Goal: Task Accomplishment & Management: Manage account settings

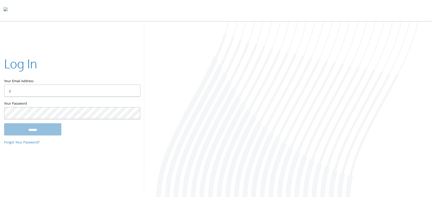
type input "**********"
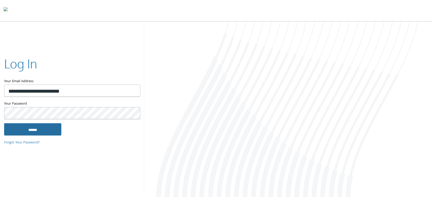
click at [42, 132] on input "******" at bounding box center [32, 129] width 57 height 12
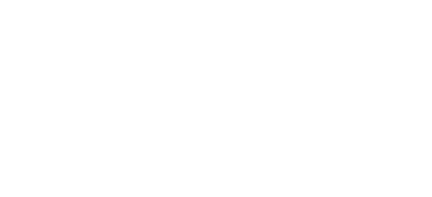
type input "**********"
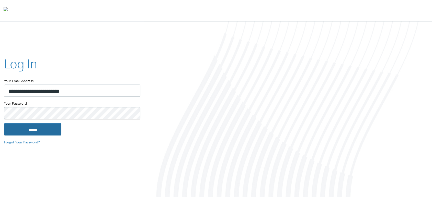
click at [47, 130] on input "******" at bounding box center [32, 129] width 57 height 12
